Goal: Task Accomplishment & Management: Manage account settings

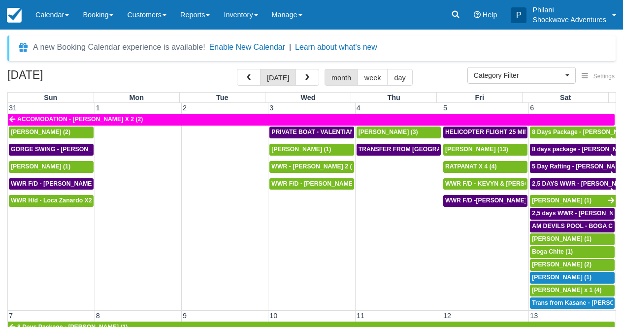
select select
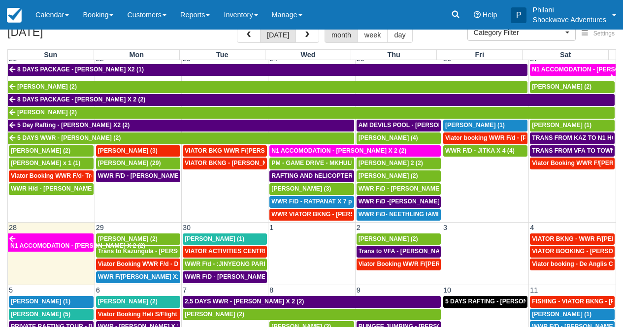
scroll to position [47, 0]
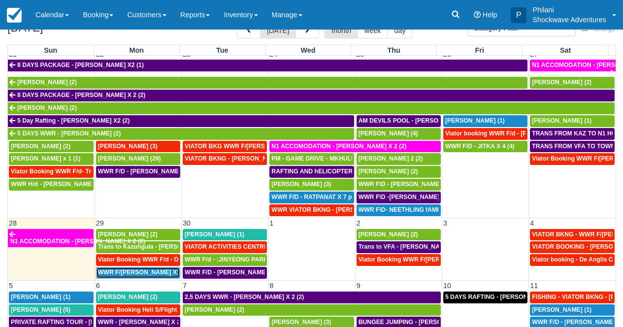
click at [140, 270] on span "WWR F/[PERSON_NAME] X1 (2)" at bounding box center [144, 272] width 92 height 7
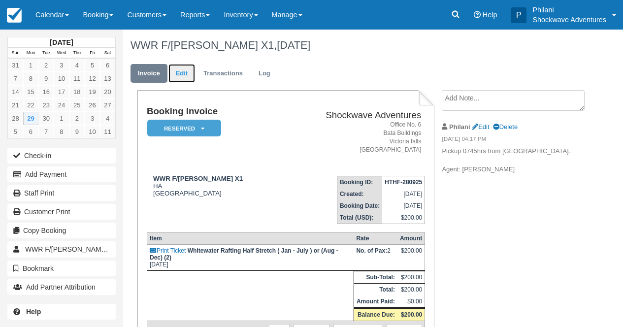
click at [186, 75] on link "Edit" at bounding box center [181, 73] width 27 height 19
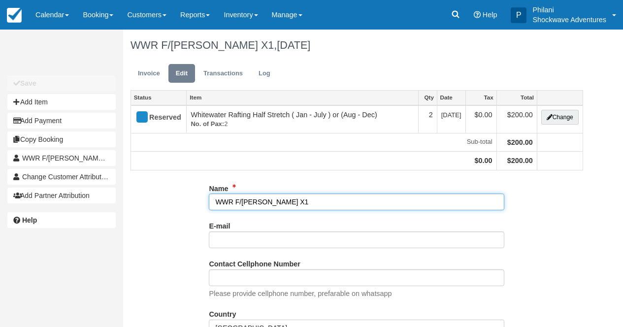
click at [286, 202] on input "WWR F/[PERSON_NAME] X1" at bounding box center [357, 202] width 296 height 17
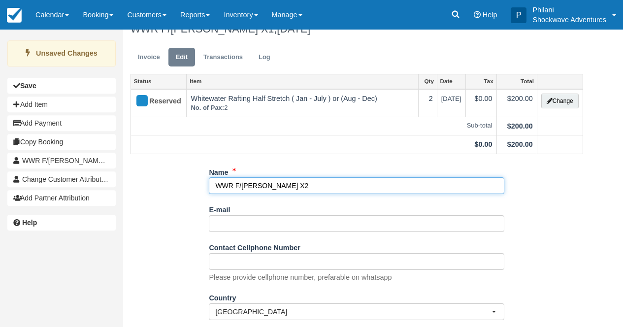
scroll to position [133, 0]
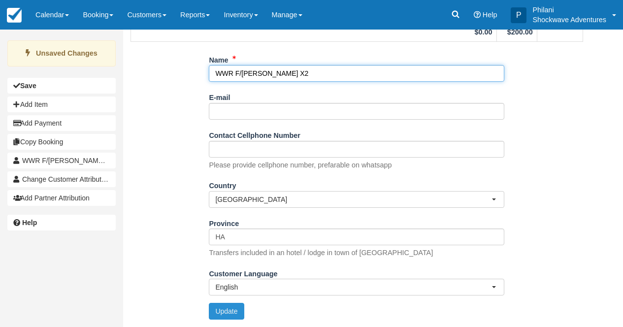
type input "WWR F/[PERSON_NAME] X2"
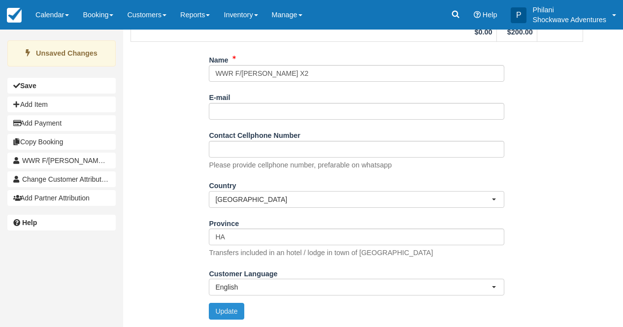
click at [234, 307] on button "Update" at bounding box center [226, 311] width 35 height 17
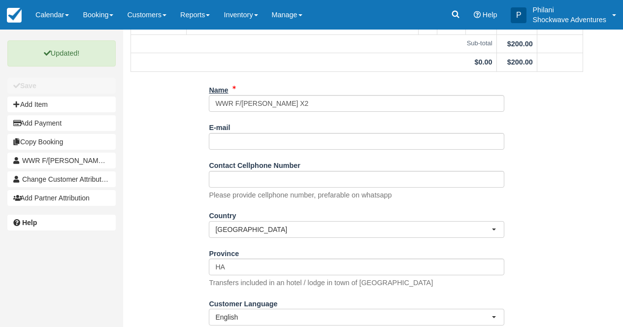
scroll to position [0, 0]
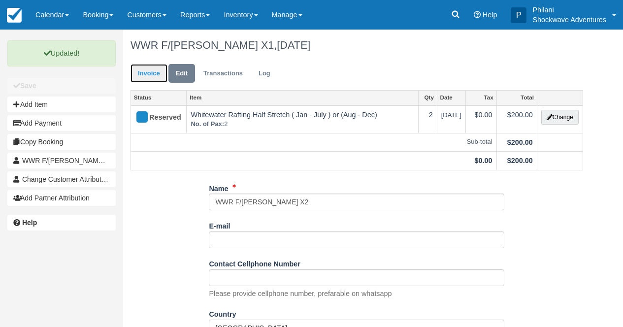
click at [147, 69] on link "Invoice" at bounding box center [149, 73] width 37 height 19
